Goal: Transaction & Acquisition: Book appointment/travel/reservation

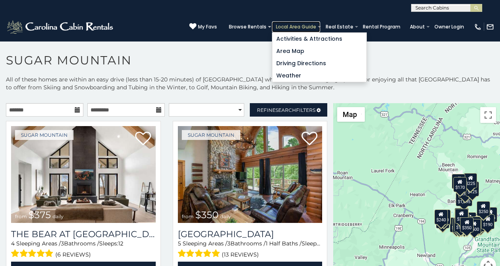
click at [307, 23] on link "Local Area Guide" at bounding box center [296, 26] width 48 height 11
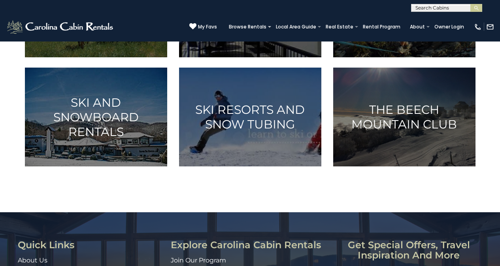
scroll to position [395, 0]
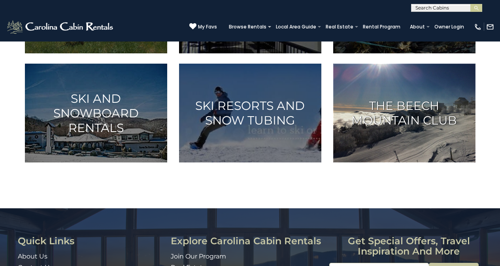
click at [350, 162] on img at bounding box center [404, 113] width 142 height 99
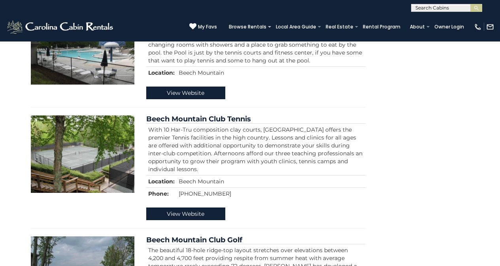
scroll to position [465, 0]
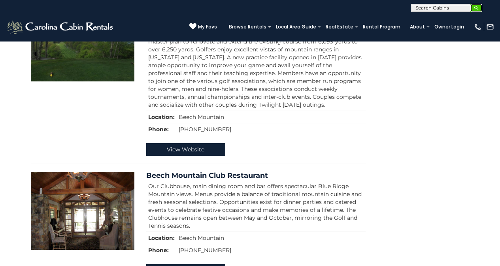
click at [472, 5] on button "submit" at bounding box center [476, 8] width 12 height 8
